Goal: Information Seeking & Learning: Learn about a topic

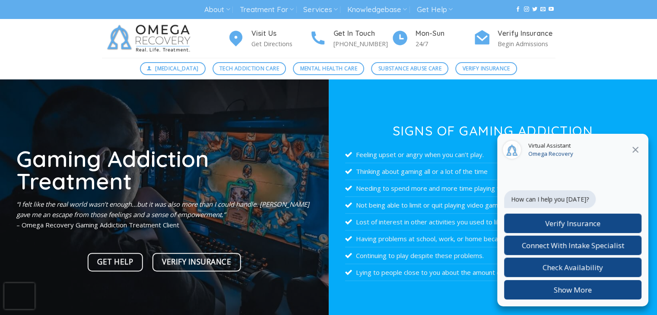
click at [633, 152] on icon at bounding box center [635, 150] width 6 height 6
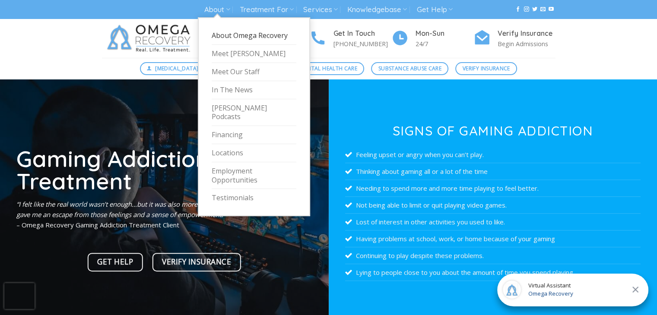
click at [231, 35] on link "About Omega Recovery" at bounding box center [254, 36] width 85 height 18
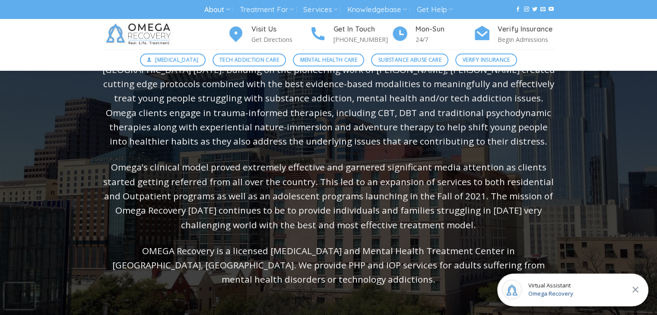
scroll to position [172, 0]
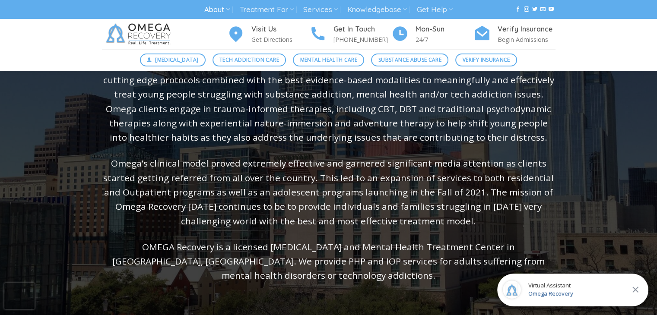
click at [75, 123] on div "About Omega Recovery Omega Recovery was created in [GEOGRAPHIC_DATA] in [DATE] …" at bounding box center [328, 165] width 631 height 431
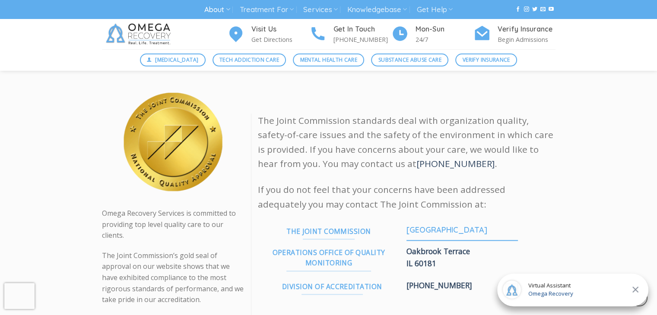
scroll to position [972, 0]
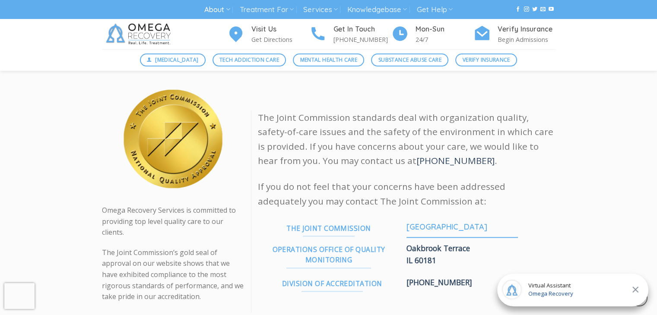
click at [75, 123] on div "Omega Recovery Services is committed to providing top level quality care to our…" at bounding box center [328, 211] width 657 height 252
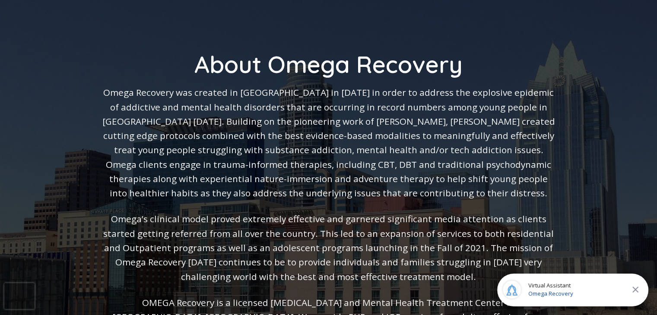
scroll to position [0, 0]
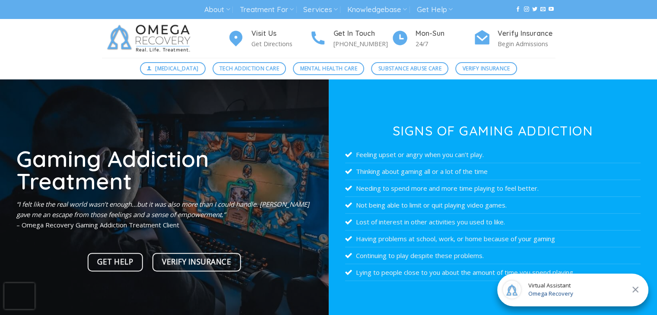
click at [632, 283] on div "Virtual Assistant Omega Recovery" at bounding box center [572, 290] width 151 height 33
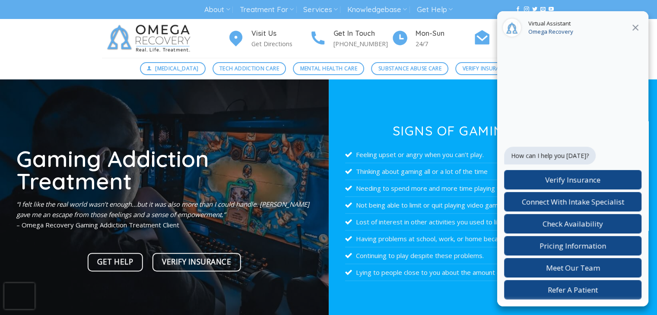
click at [634, 28] on icon at bounding box center [635, 27] width 10 height 10
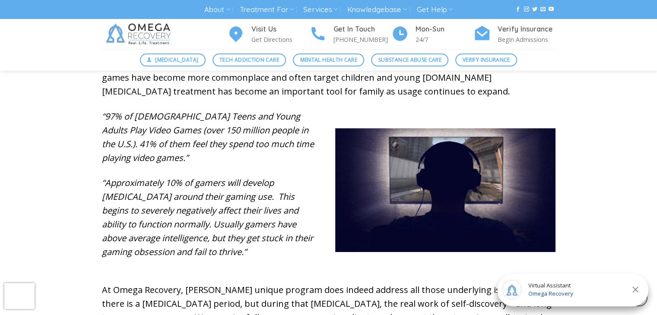
scroll to position [475, 0]
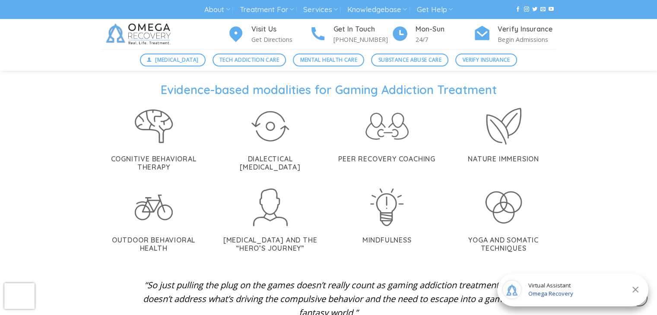
scroll to position [1829, 0]
